Goal: Information Seeking & Learning: Check status

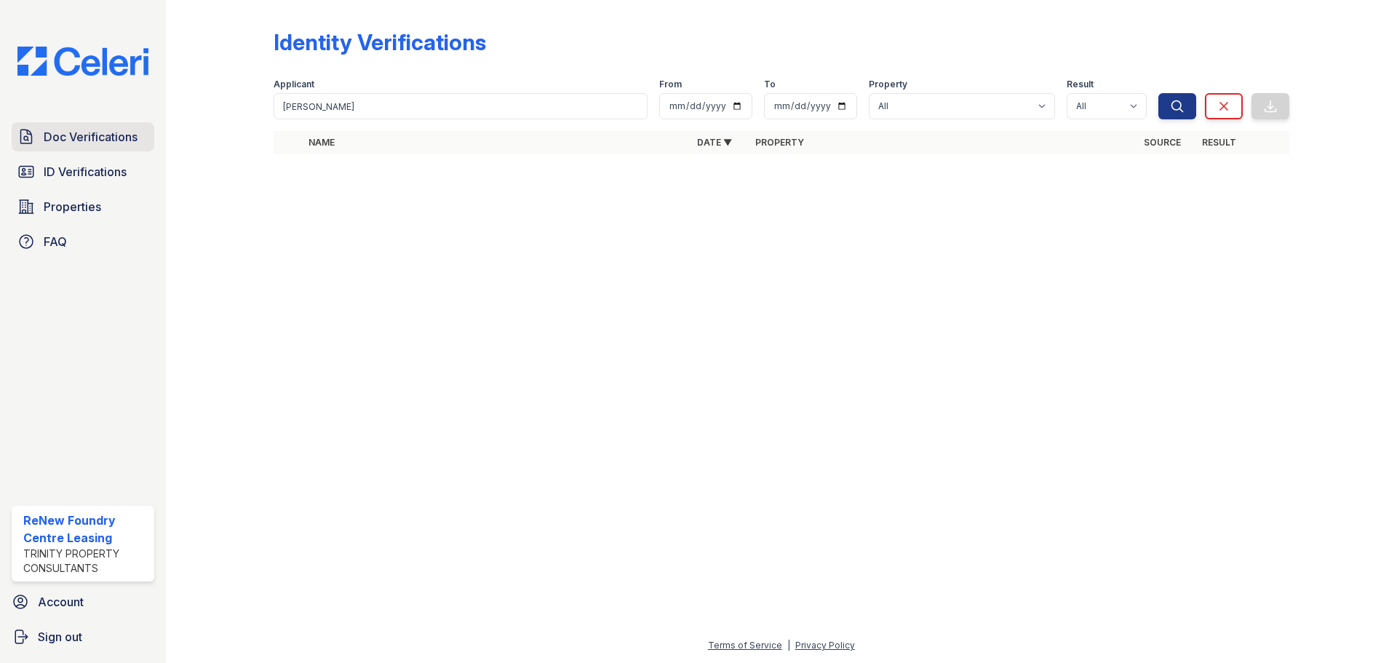
click at [95, 137] on span "Doc Verifications" at bounding box center [91, 136] width 94 height 17
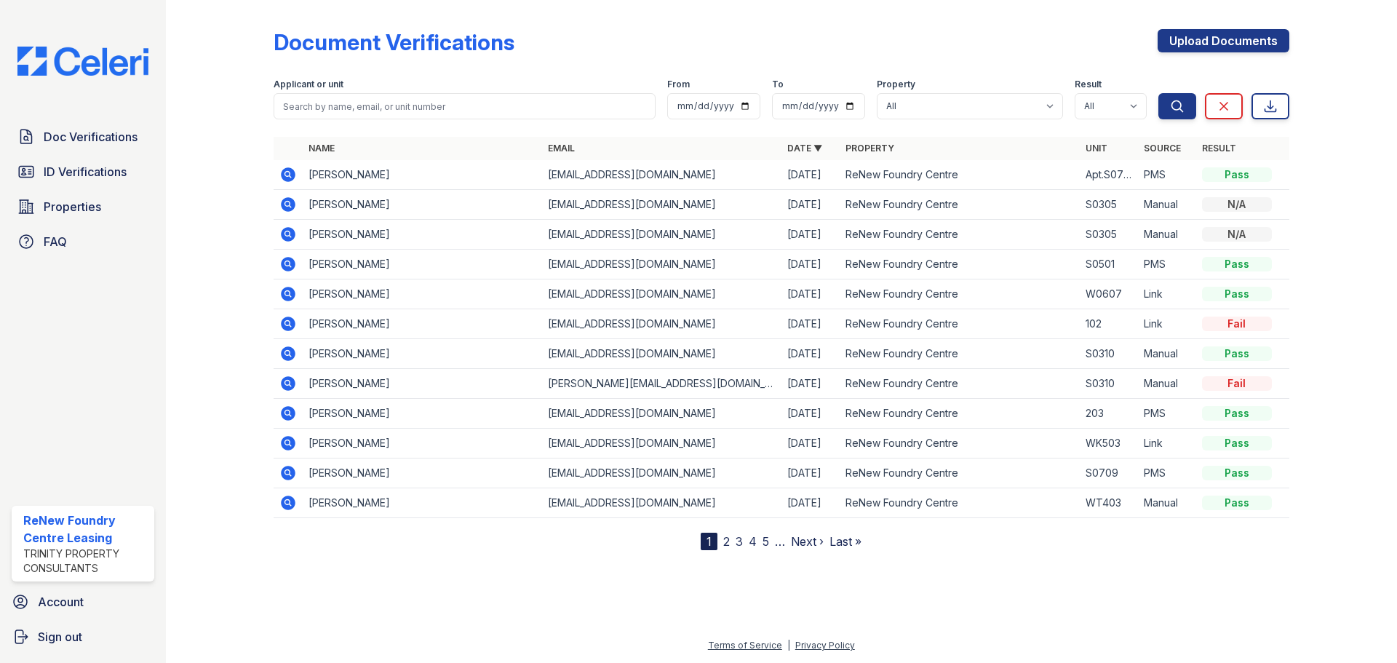
click at [287, 175] on icon at bounding box center [287, 174] width 4 height 4
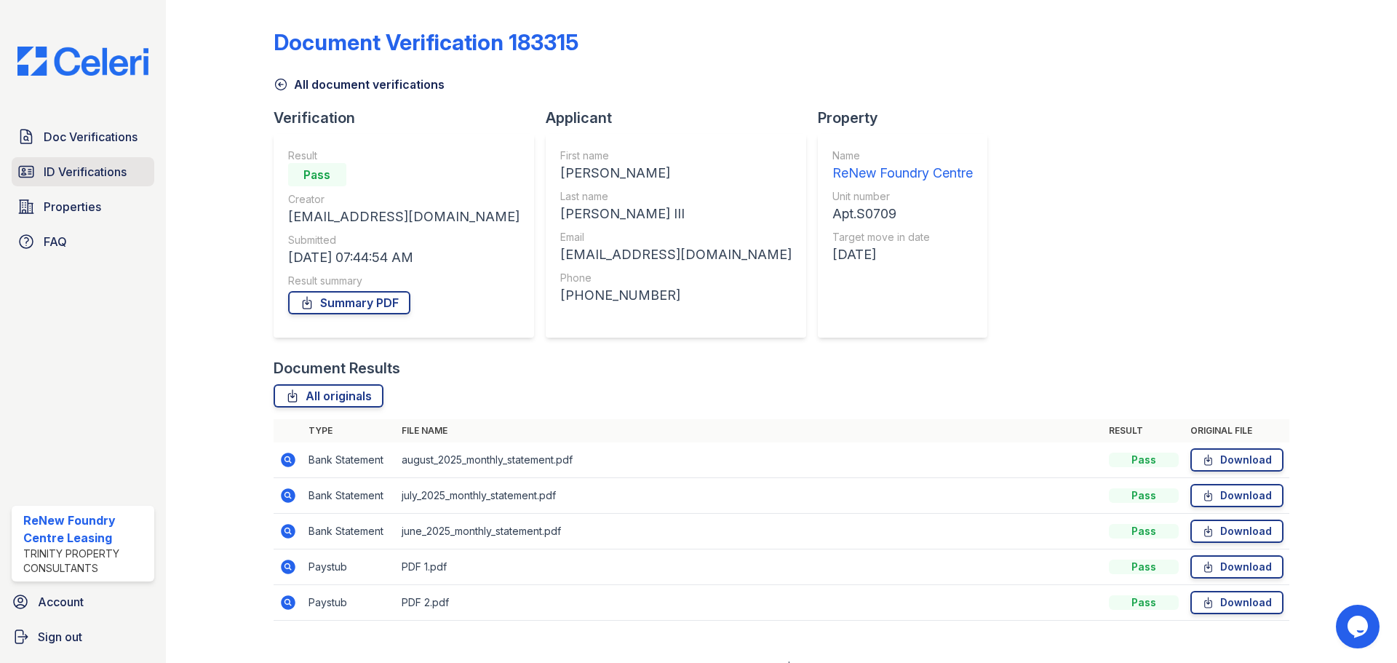
click at [82, 171] on span "ID Verifications" at bounding box center [85, 171] width 83 height 17
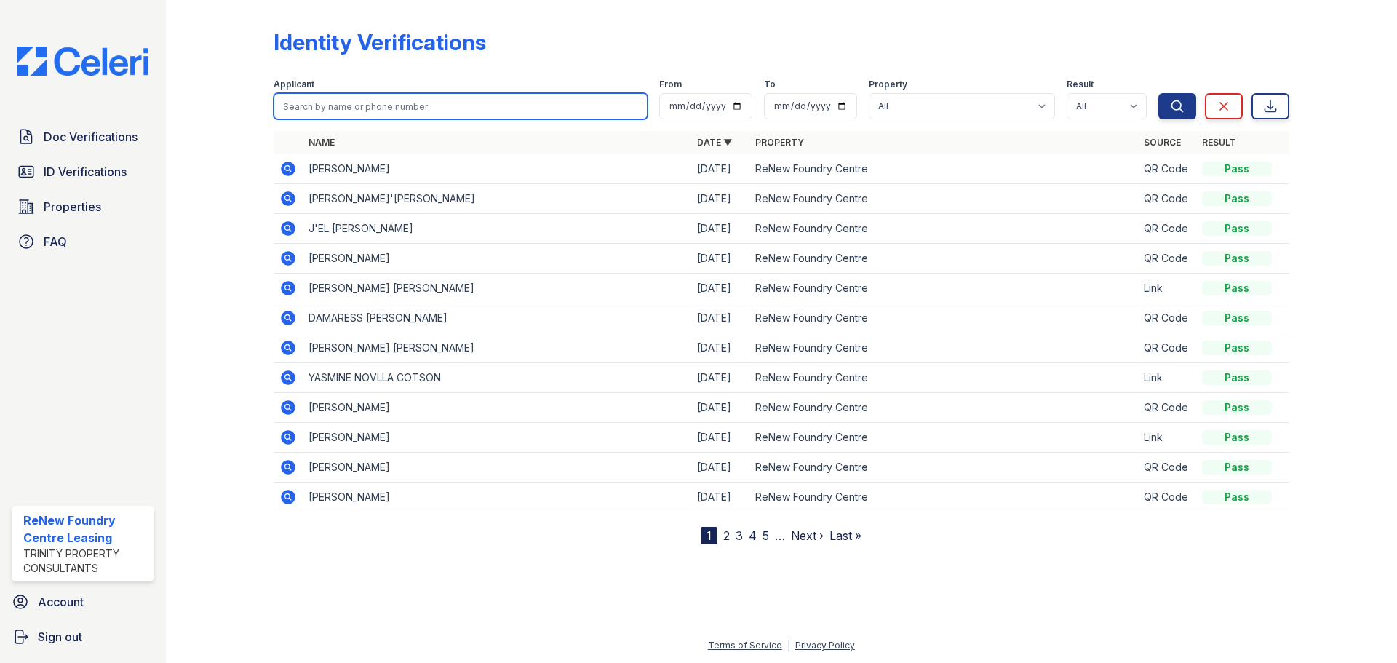
click at [362, 114] on input "search" at bounding box center [461, 106] width 374 height 26
type input "i"
type input "III"
click at [1158, 93] on button "Search" at bounding box center [1177, 106] width 38 height 26
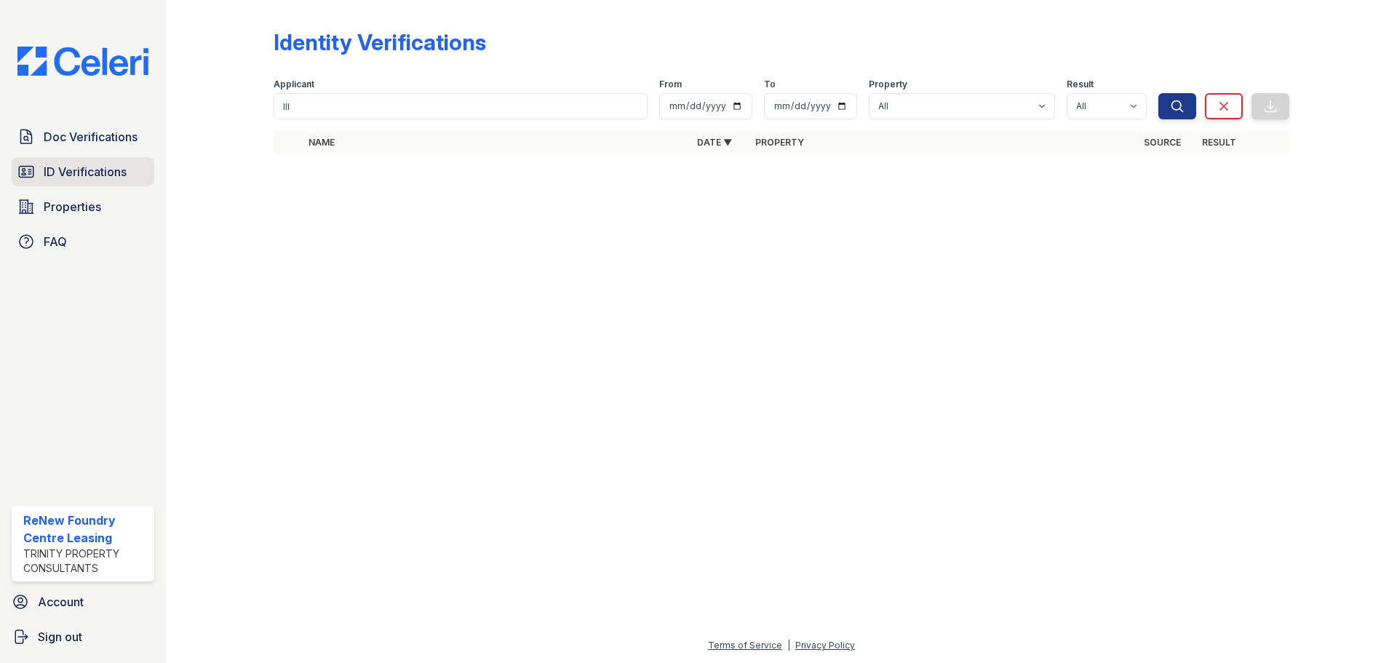
click at [92, 173] on span "ID Verifications" at bounding box center [85, 171] width 83 height 17
